Goal: Task Accomplishment & Management: Manage account settings

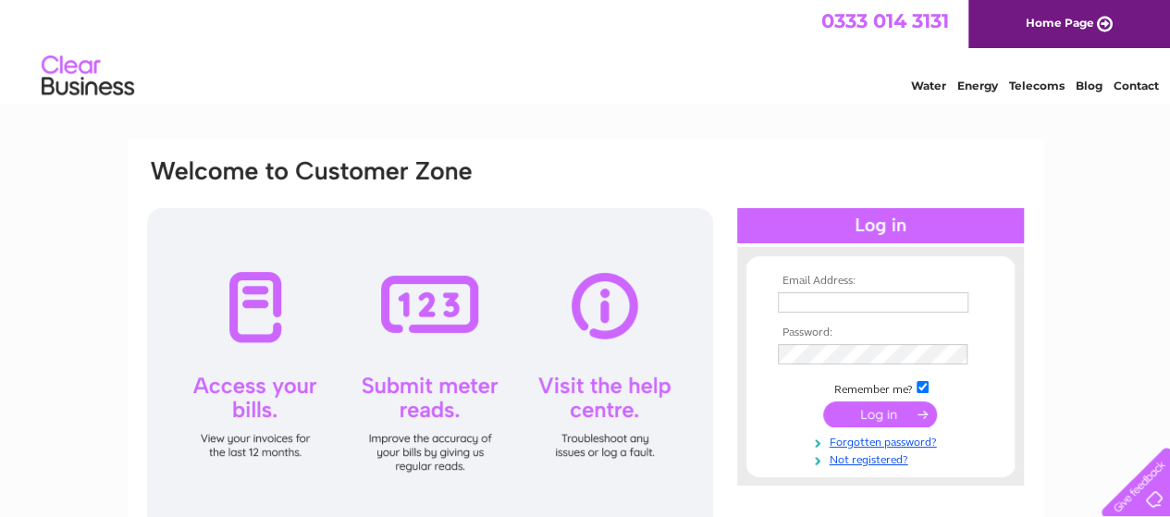
click at [794, 300] on input "text" at bounding box center [873, 302] width 191 height 20
type input "jennysetch32@gmail.com"
click at [885, 412] on input "submit" at bounding box center [880, 414] width 114 height 26
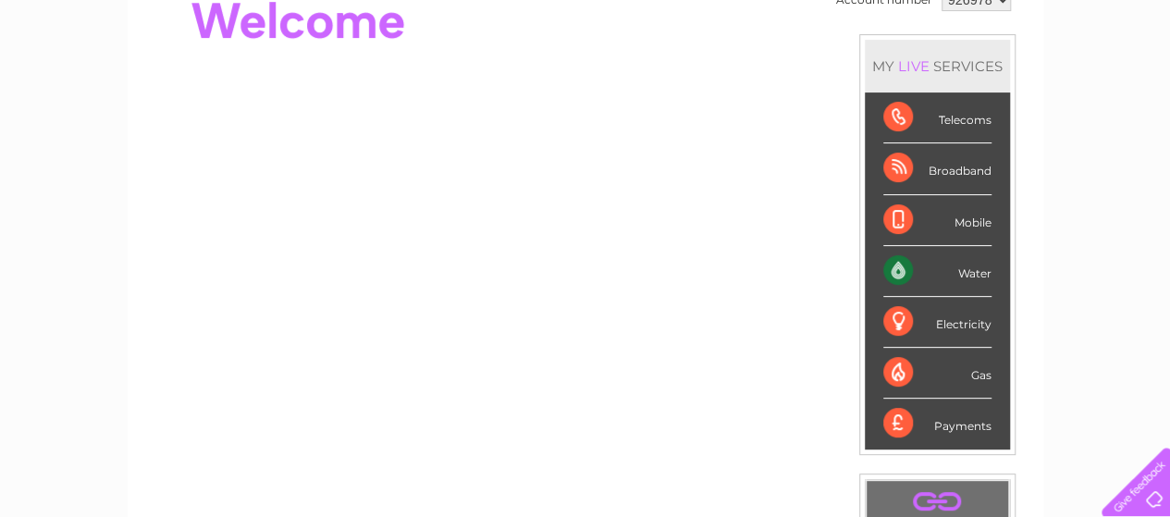
scroll to position [213, 0]
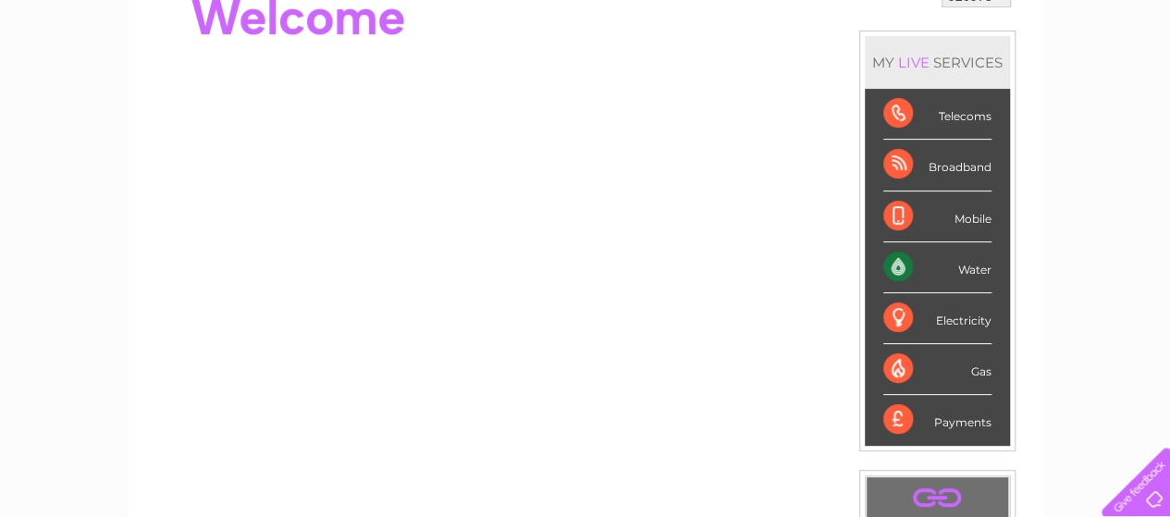
click at [944, 315] on div "Electricity" at bounding box center [937, 318] width 108 height 51
click at [900, 315] on div "Electricity" at bounding box center [937, 318] width 108 height 51
click at [903, 315] on div "Electricity" at bounding box center [937, 318] width 108 height 51
click at [965, 319] on div "Electricity" at bounding box center [937, 318] width 108 height 51
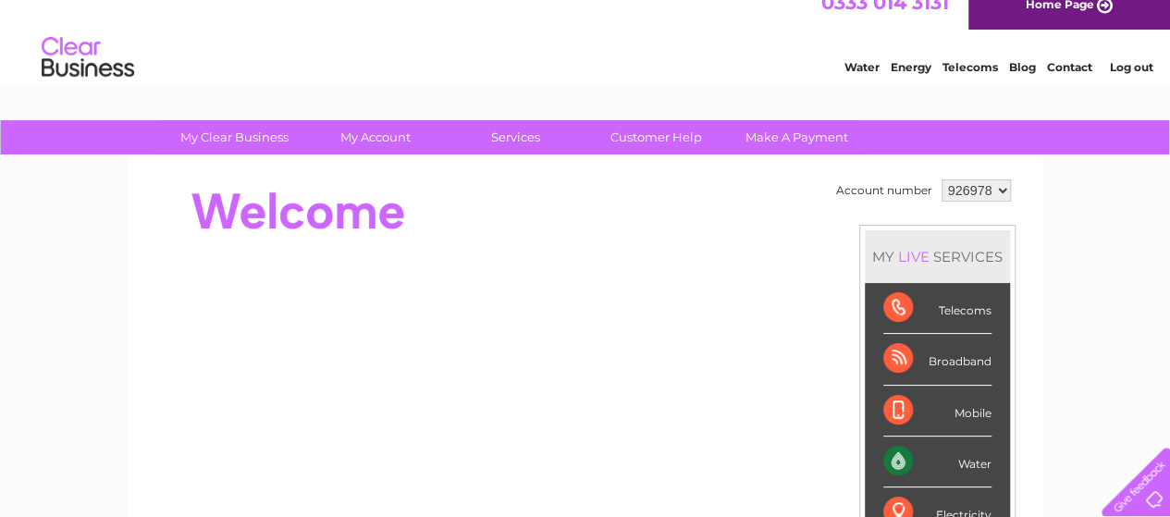
scroll to position [0, 0]
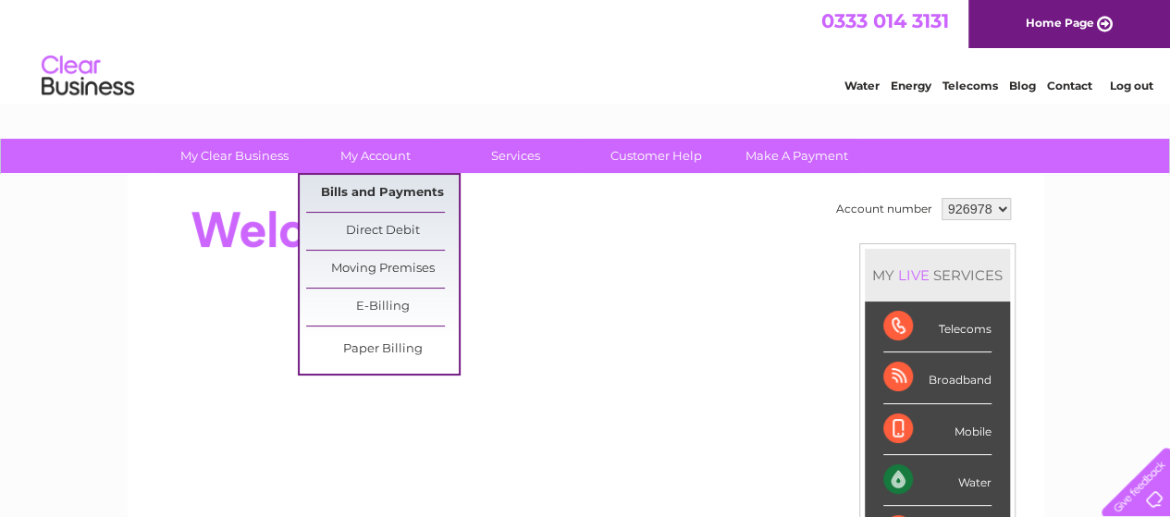
click at [378, 191] on link "Bills and Payments" at bounding box center [382, 193] width 153 height 37
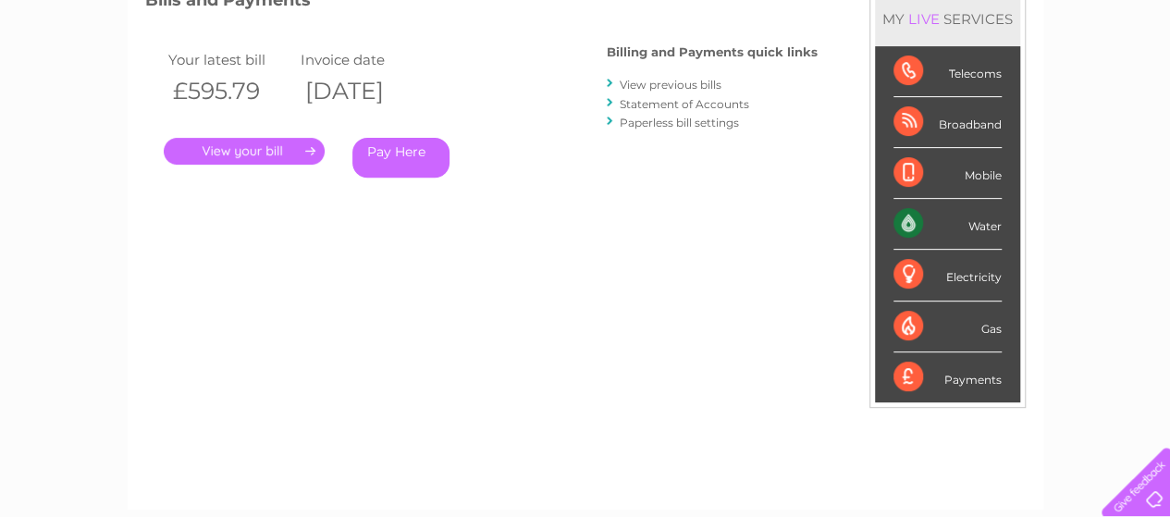
scroll to position [283, 0]
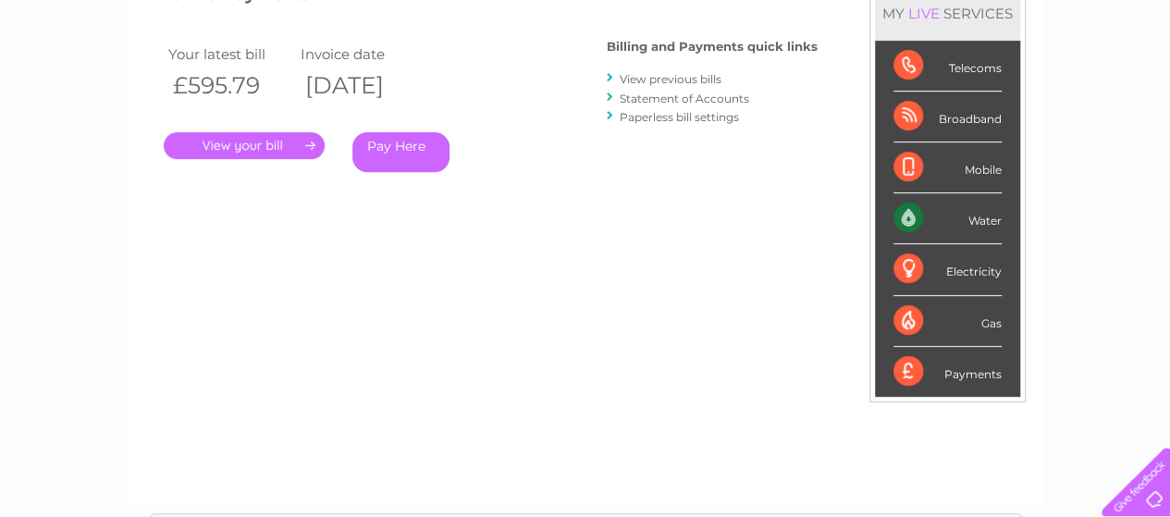
drag, startPoint x: 1168, startPoint y: 286, endPoint x: 1169, endPoint y: 417, distance: 131.4
click at [1169, 417] on html "My Clear Business Login Details My Details My Preferences Link Account My Accou…" at bounding box center [585, 275] width 1170 height 1117
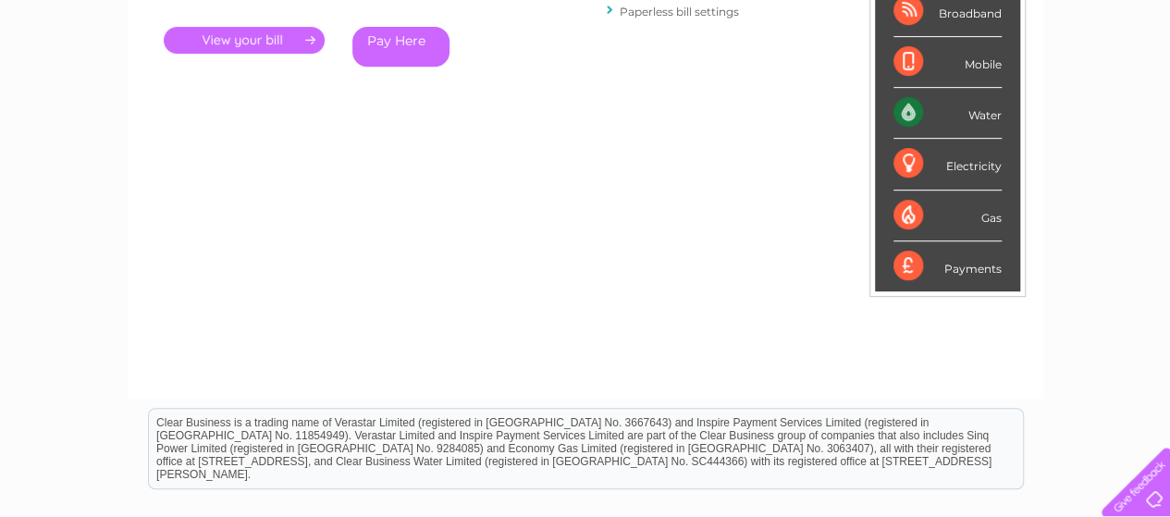
scroll to position [438, 0]
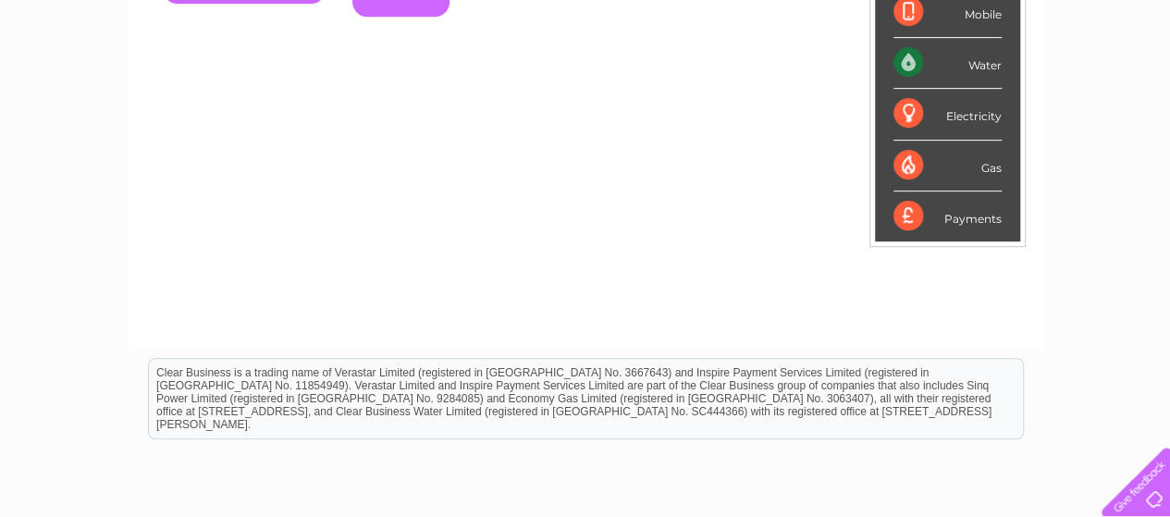
click at [918, 338] on div "Account number 926978 My Account MY LIVE SERVICES Telecoms Broadband Mobile Wat…" at bounding box center [586, 42] width 916 height 612
click at [914, 113] on div "Electricity" at bounding box center [948, 114] width 108 height 51
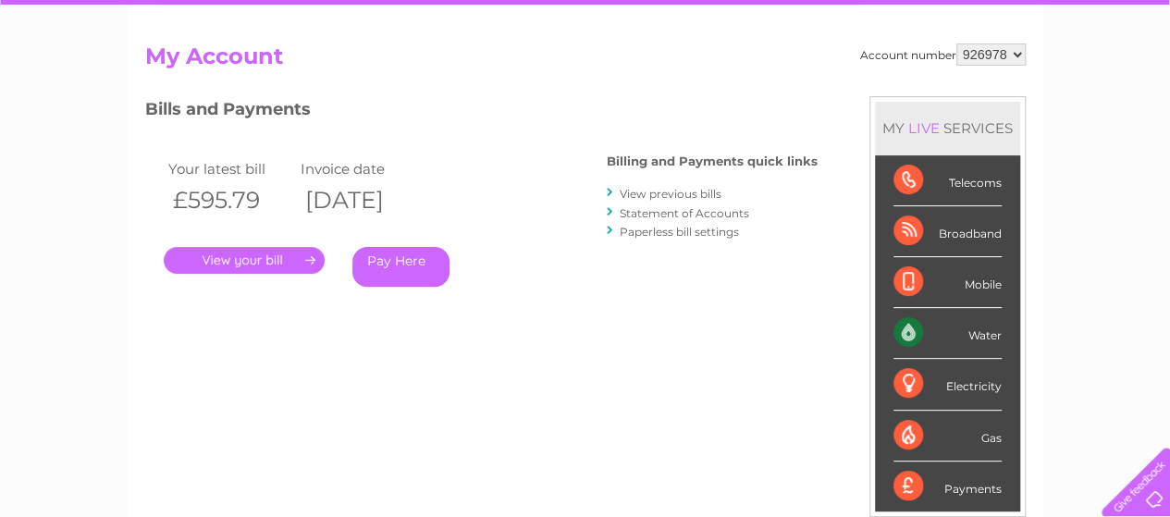
scroll to position [166, 0]
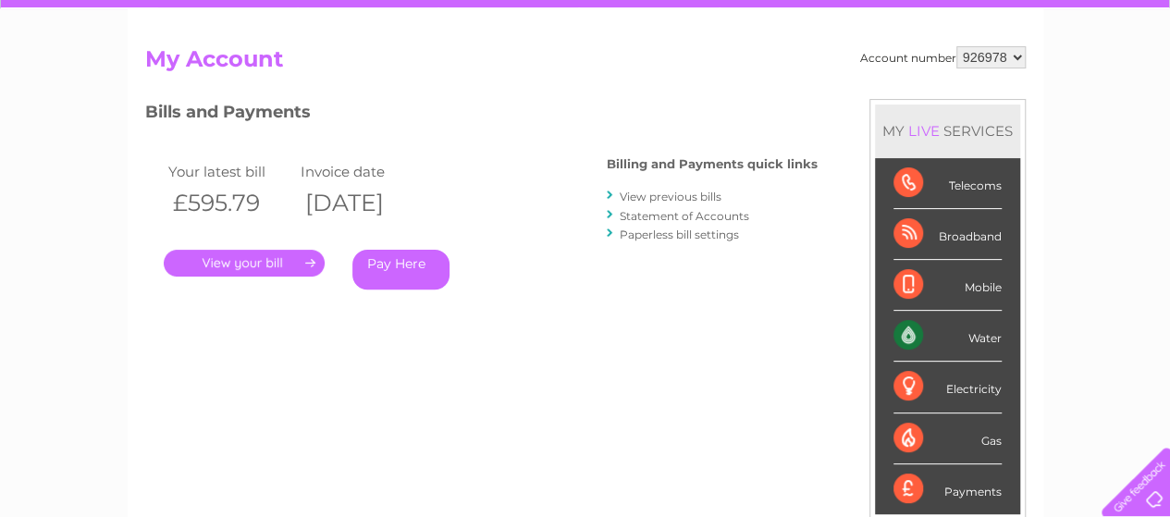
click at [642, 195] on link "View previous bills" at bounding box center [671, 197] width 102 height 14
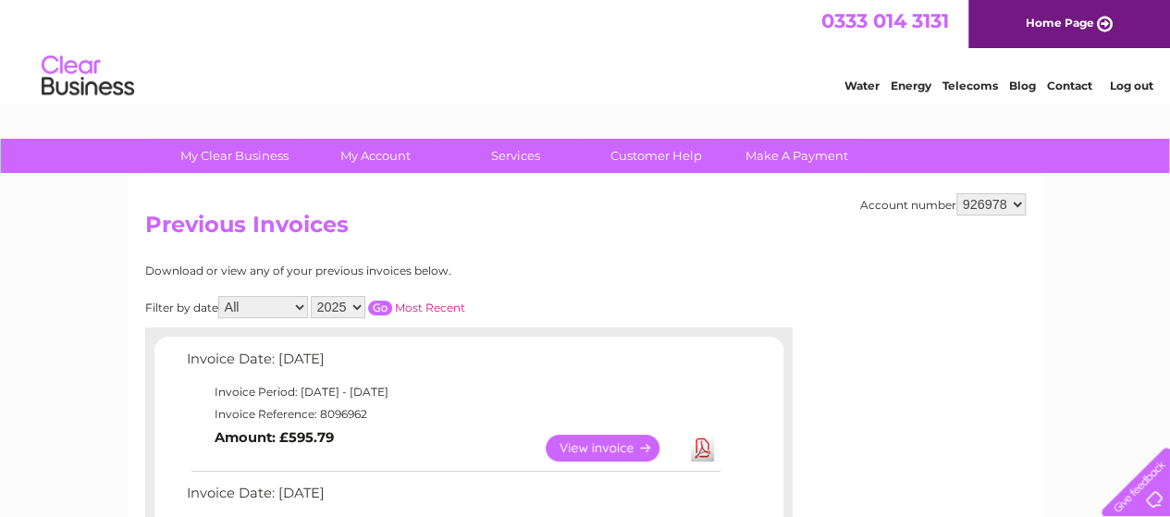
click at [699, 443] on link "Download" at bounding box center [702, 448] width 23 height 27
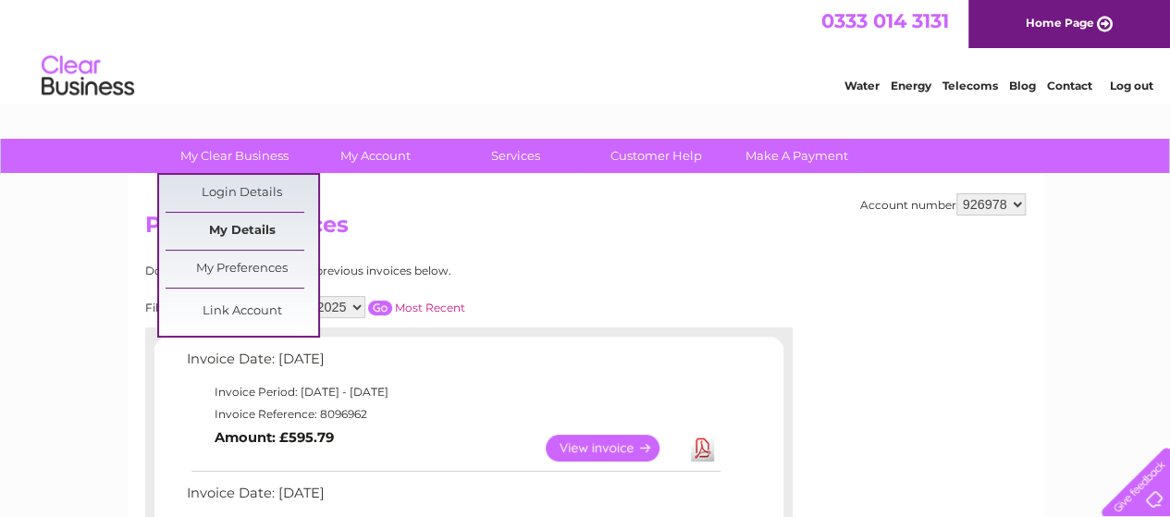
click at [246, 227] on link "My Details" at bounding box center [242, 231] width 153 height 37
